Goal: Task Accomplishment & Management: Complete application form

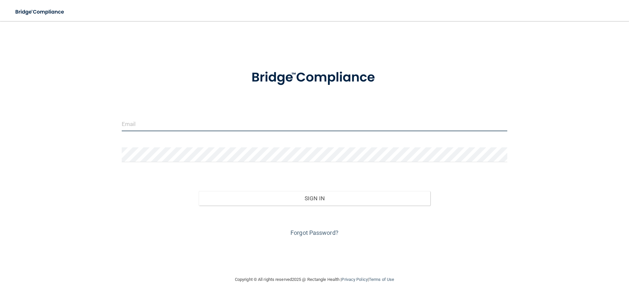
click at [184, 123] on input "email" at bounding box center [315, 124] width 386 height 15
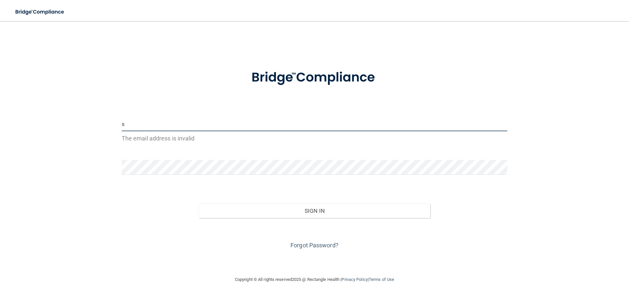
type input "[EMAIL_ADDRESS][DOMAIN_NAME]"
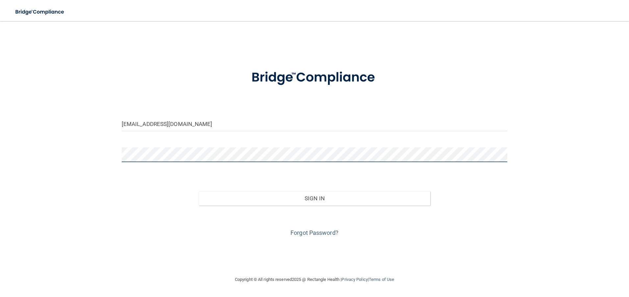
click at [199, 191] on button "Sign In" at bounding box center [315, 198] width 232 height 14
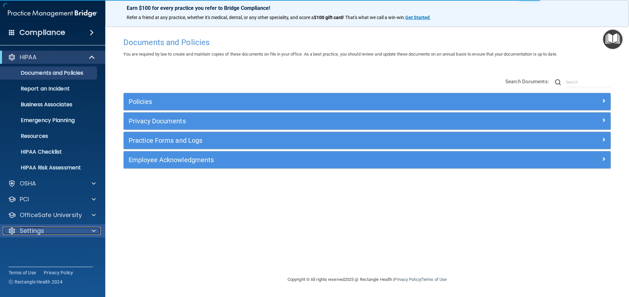
click at [92, 228] on span at bounding box center [94, 231] width 4 height 8
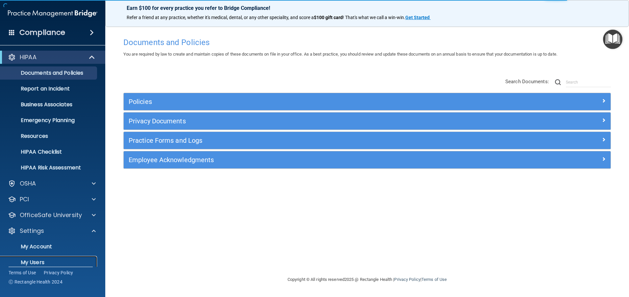
click at [55, 260] on p "My Users" at bounding box center [49, 262] width 90 height 7
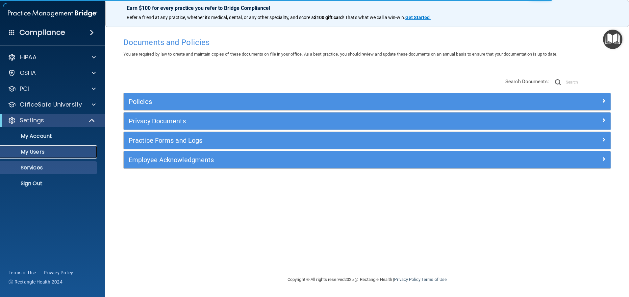
select select "20"
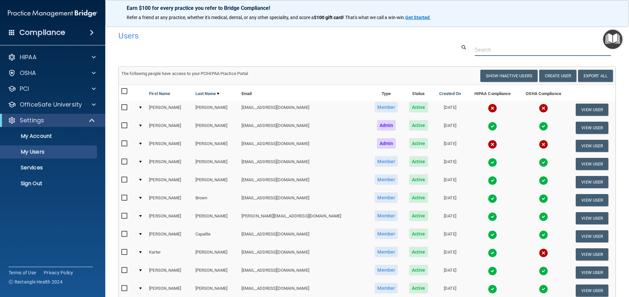
click at [508, 49] on input "text" at bounding box center [543, 50] width 136 height 12
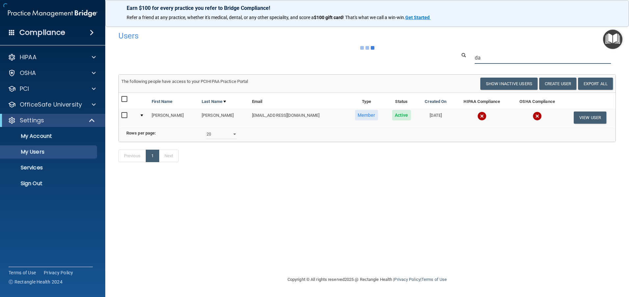
type input "d"
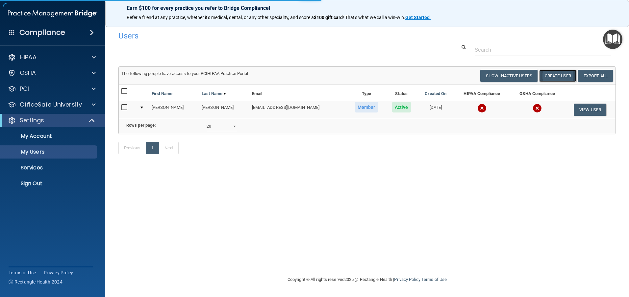
click at [563, 77] on button "Create User" at bounding box center [557, 76] width 37 height 12
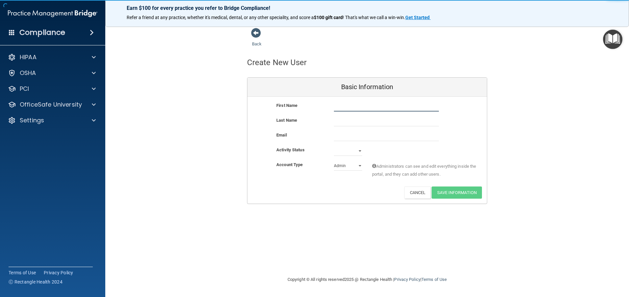
click at [344, 107] on input "text" at bounding box center [386, 107] width 105 height 10
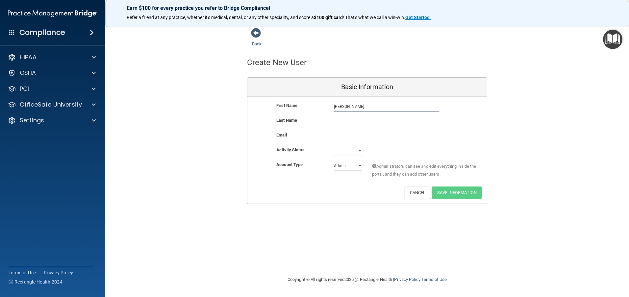
type input "[PERSON_NAME]"
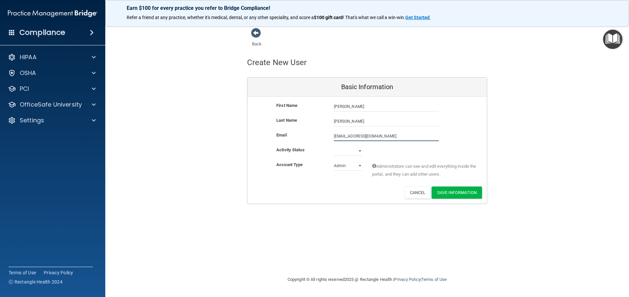
type input "[EMAIL_ADDRESS][DOMAIN_NAME]"
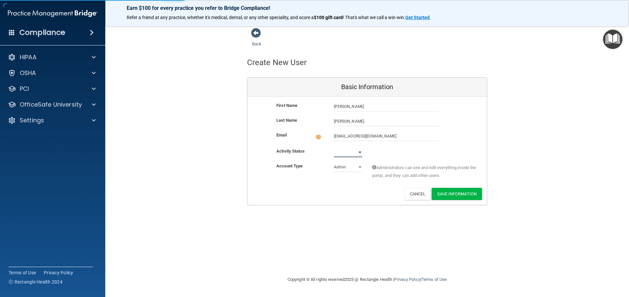
click at [359, 154] on select "Active Inactive" at bounding box center [348, 152] width 28 height 10
select select "active"
click at [334, 147] on select "Active Inactive" at bounding box center [348, 152] width 28 height 10
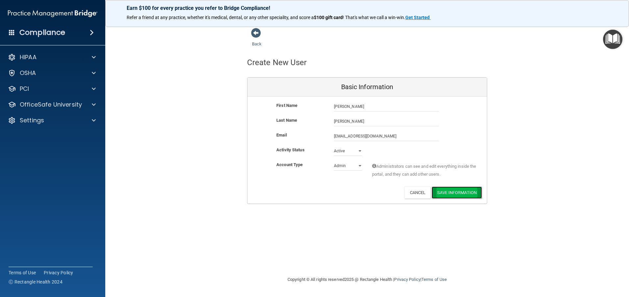
click at [450, 194] on button "Save Information" at bounding box center [457, 193] width 50 height 12
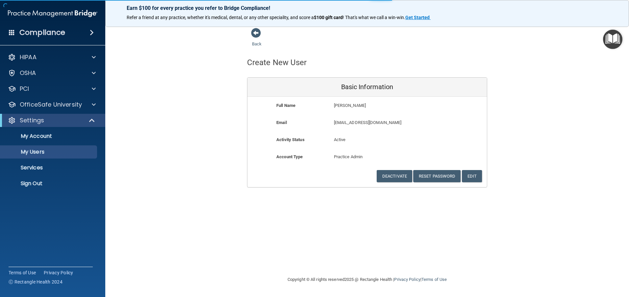
select select "20"
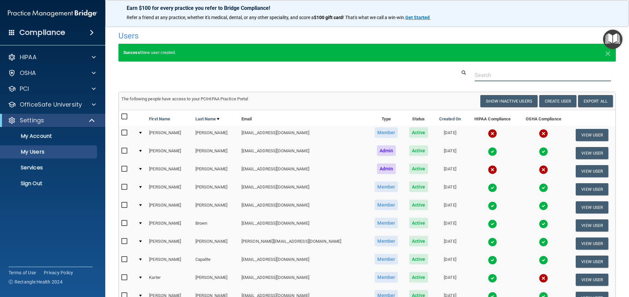
click at [517, 73] on input "text" at bounding box center [543, 75] width 136 height 12
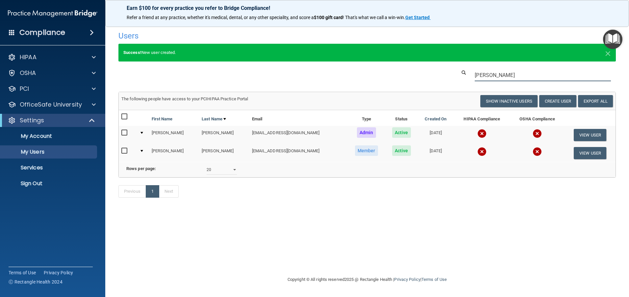
type input "[PERSON_NAME]"
click at [580, 135] on button "View User" at bounding box center [590, 135] width 33 height 12
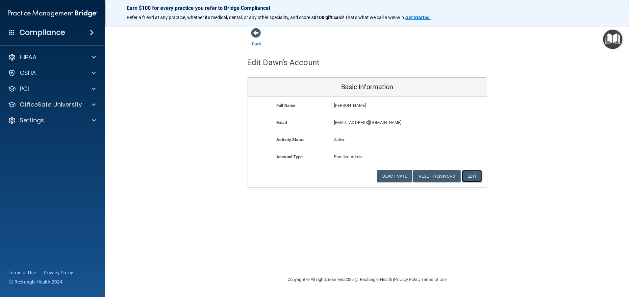
click at [472, 177] on button "Edit" at bounding box center [472, 176] width 20 height 12
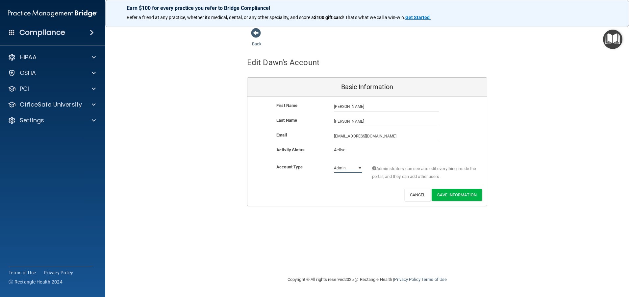
click at [358, 168] on select "Admin Member" at bounding box center [348, 168] width 28 height 10
select select "practice_member"
click at [334, 163] on select "Admin Member" at bounding box center [348, 168] width 28 height 10
click at [459, 195] on button "Save Information" at bounding box center [457, 195] width 50 height 12
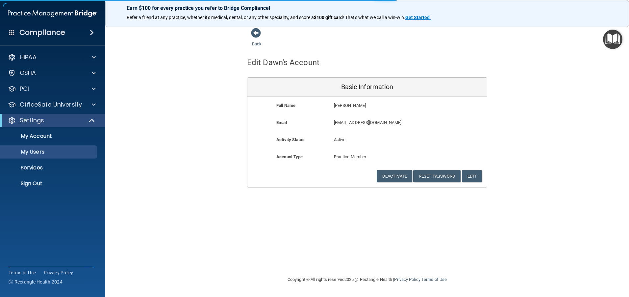
select select "20"
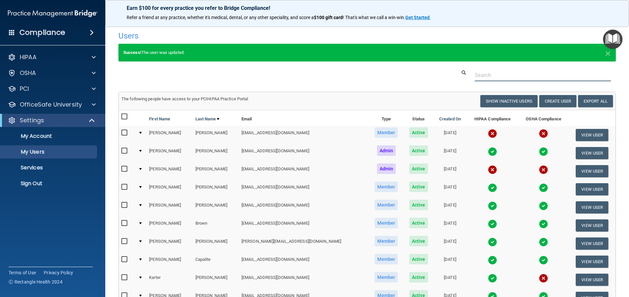
click at [495, 79] on input "text" at bounding box center [543, 75] width 136 height 12
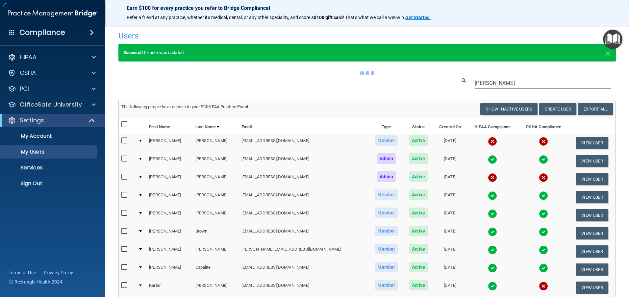
type input "[PERSON_NAME]"
